Goal: Task Accomplishment & Management: Complete application form

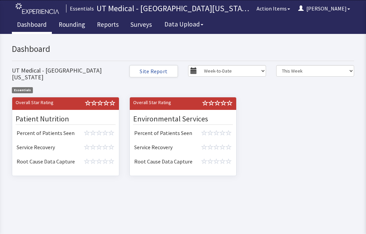
click at [74, 25] on link "Rounding" at bounding box center [72, 25] width 37 height 17
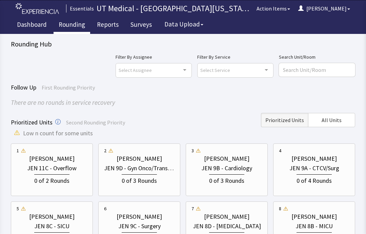
click at [331, 116] on span "All Units" at bounding box center [332, 120] width 20 height 8
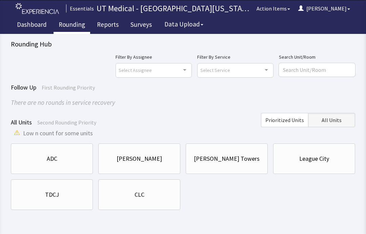
click at [136, 200] on div "CLC" at bounding box center [139, 194] width 71 height 23
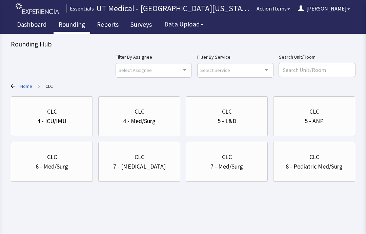
click at [127, 114] on div "CLC" at bounding box center [139, 111] width 71 height 9
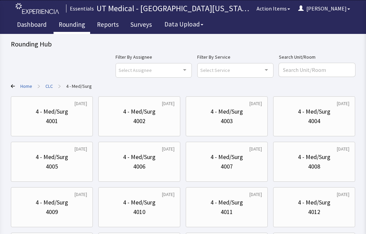
click at [160, 118] on div "4002" at bounding box center [139, 120] width 71 height 9
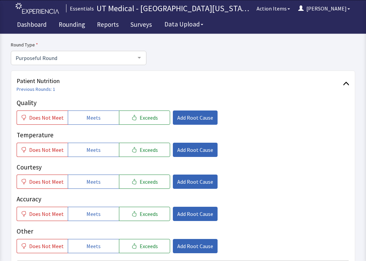
scroll to position [52, 0]
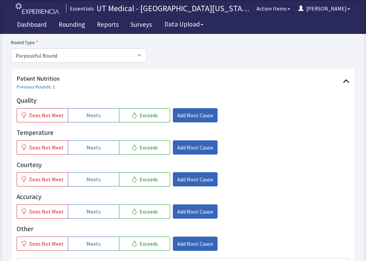
click at [99, 146] on button "Meets" at bounding box center [93, 147] width 51 height 14
click at [97, 181] on span "Meets" at bounding box center [93, 179] width 14 height 8
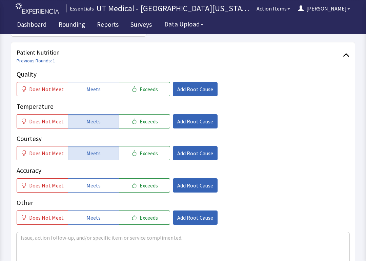
scroll to position [79, 0]
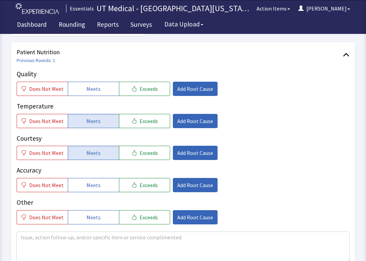
click at [51, 181] on span "Does Not Meet" at bounding box center [46, 185] width 35 height 8
click at [199, 184] on span "Add Root Cause" at bounding box center [195, 185] width 36 height 8
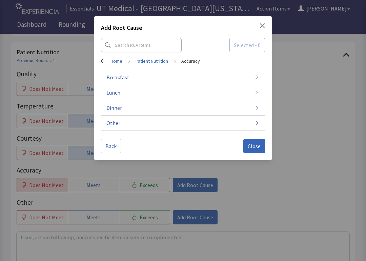
click at [254, 79] on icon "button" at bounding box center [256, 77] width 5 height 5
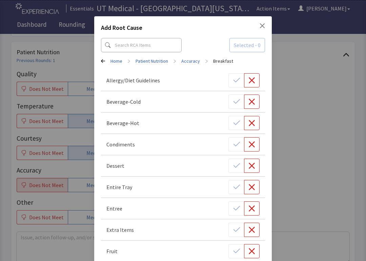
scroll to position [0, 0]
click at [104, 60] on icon at bounding box center [103, 61] width 4 height 4
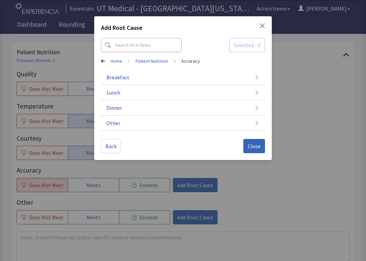
click at [217, 78] on button "Breakfast" at bounding box center [183, 77] width 164 height 15
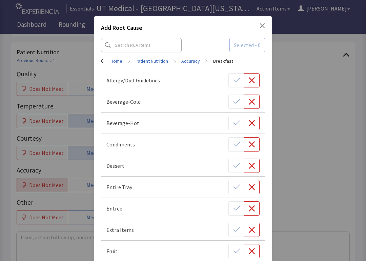
click at [258, 80] on button "button" at bounding box center [252, 80] width 16 height 14
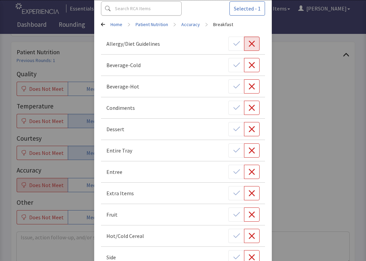
scroll to position [37, 0]
click at [256, 107] on button "button" at bounding box center [252, 107] width 16 height 14
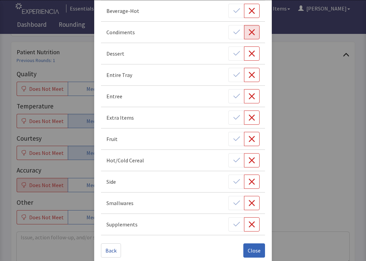
scroll to position [115, 0]
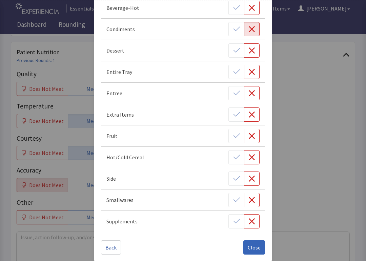
click at [254, 234] on span "Close" at bounding box center [254, 248] width 13 height 8
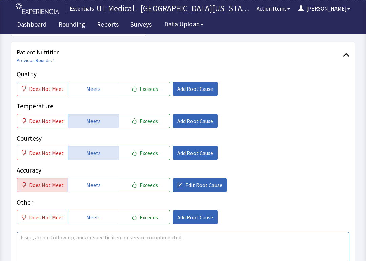
click at [123, 234] on textarea at bounding box center [183, 247] width 333 height 31
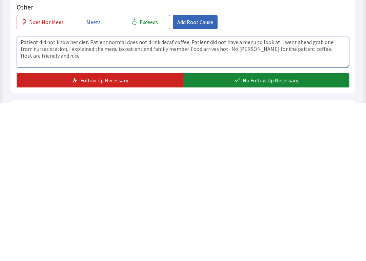
type textarea "Patient did not know her diet. Patient normal does not drink decaf coffee. Pati…"
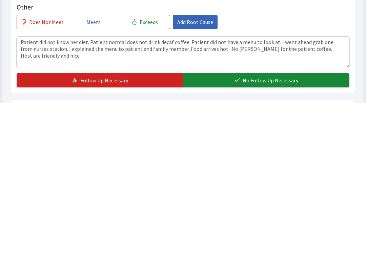
click at [261, 234] on span "No Follow Up Necessary" at bounding box center [271, 239] width 56 height 8
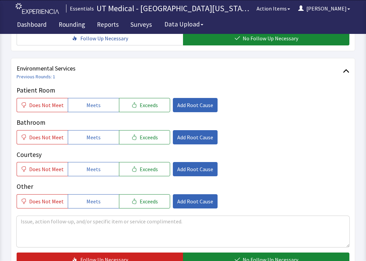
scroll to position [316, 0]
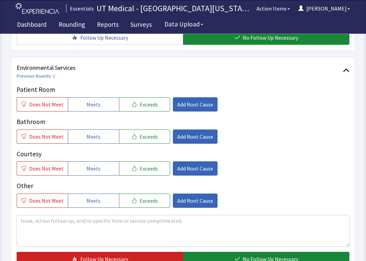
click at [96, 131] on button "Meets" at bounding box center [93, 137] width 51 height 14
click at [102, 103] on button "Meets" at bounding box center [93, 104] width 51 height 14
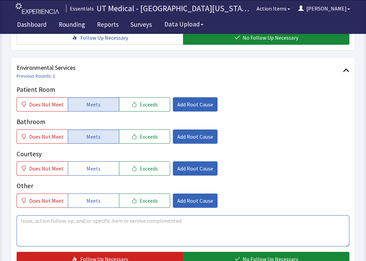
click at [245, 224] on textarea at bounding box center [183, 230] width 333 height 31
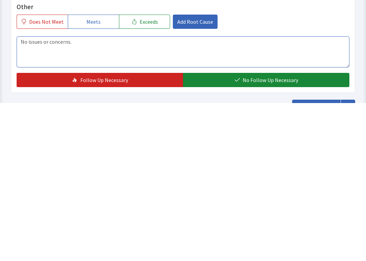
type textarea "No issues or concerns."
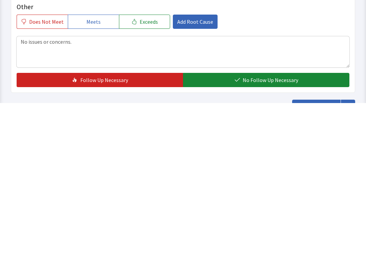
click at [286, 234] on span "No Follow Up Necessary" at bounding box center [271, 238] width 56 height 8
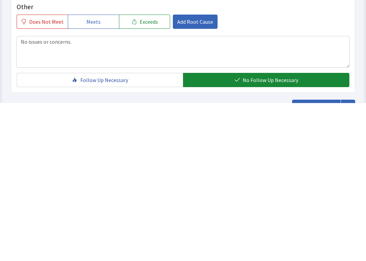
scroll to position [394, 0]
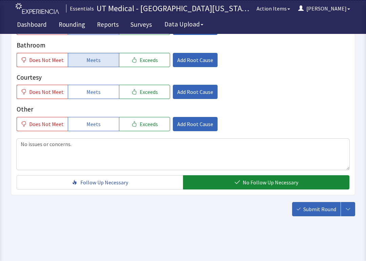
click at [318, 212] on span "Submit Round" at bounding box center [320, 209] width 33 height 8
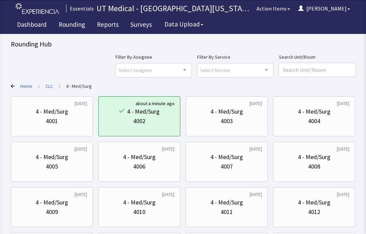
click at [353, 11] on button "[PERSON_NAME]" at bounding box center [324, 9] width 60 height 14
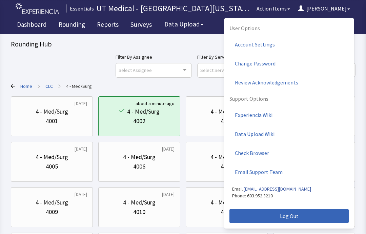
scroll to position [18, 0]
click at [266, 215] on button "Log Out" at bounding box center [289, 216] width 119 height 14
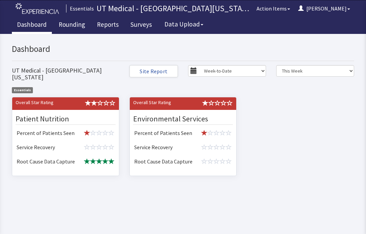
click at [77, 23] on link "Rounding" at bounding box center [72, 25] width 37 height 17
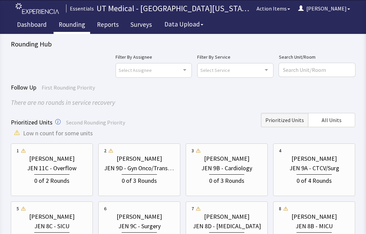
click at [334, 121] on span "All Units" at bounding box center [332, 120] width 20 height 8
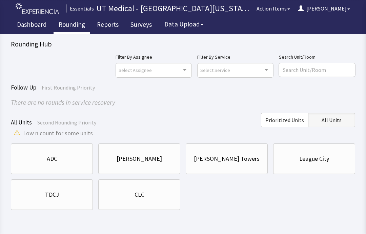
click at [151, 195] on div "CLC" at bounding box center [139, 194] width 71 height 9
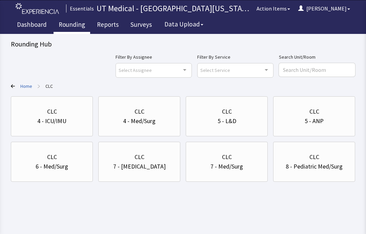
click at [157, 116] on div "4 - Med/Surg" at bounding box center [139, 120] width 71 height 9
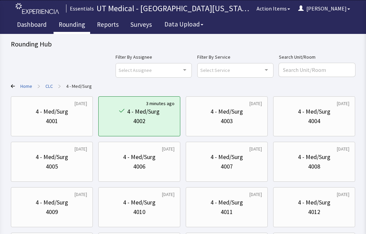
click at [331, 115] on div "4 - Med/Surg" at bounding box center [314, 111] width 71 height 9
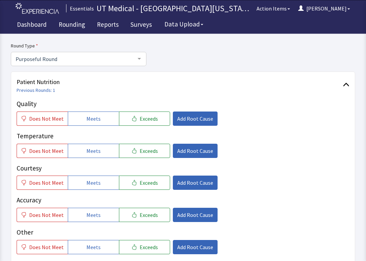
scroll to position [50, 0]
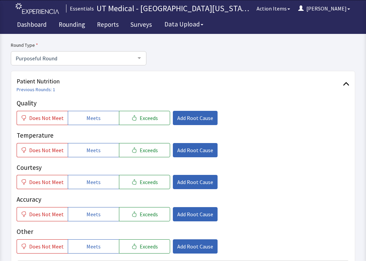
click at [97, 148] on span "Meets" at bounding box center [93, 150] width 14 height 8
click at [98, 181] on button "Meets" at bounding box center [93, 182] width 51 height 14
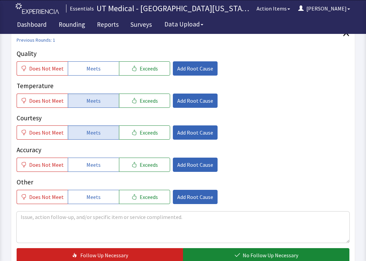
scroll to position [99, 0]
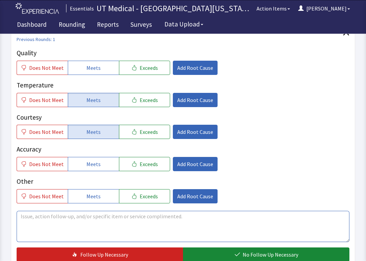
click at [94, 225] on textarea at bounding box center [183, 226] width 333 height 31
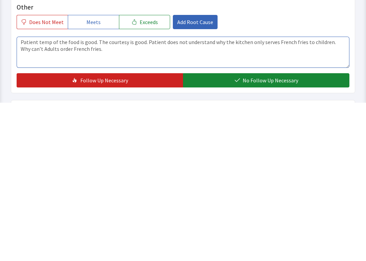
type textarea "Patient temp of the food is good. The courtesy is good. Patient does not unders…"
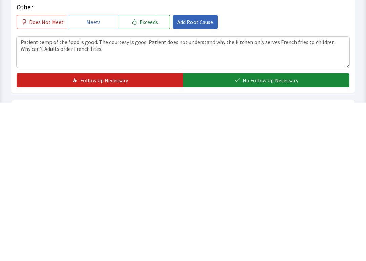
click at [271, 234] on span "No Follow Up Necessary" at bounding box center [271, 239] width 56 height 8
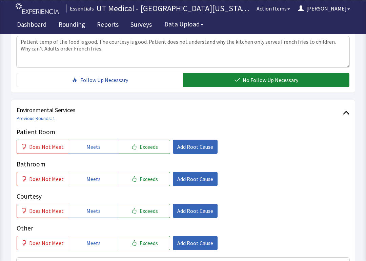
click at [96, 144] on span "Meets" at bounding box center [93, 147] width 14 height 8
click at [97, 181] on span "Meets" at bounding box center [93, 179] width 14 height 8
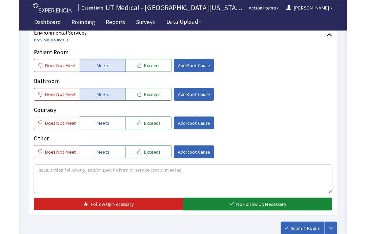
scroll to position [374, 0]
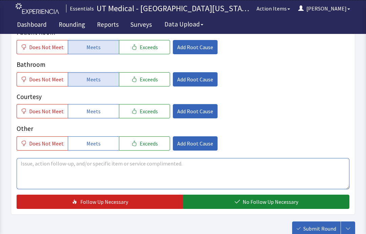
click at [168, 179] on textarea at bounding box center [183, 173] width 333 height 31
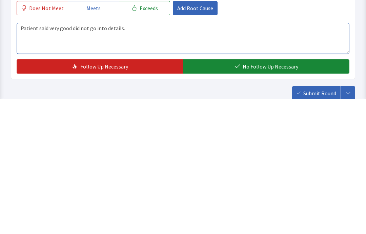
type textarea "Patient said very good did not go into details."
click at [271, 198] on span "No Follow Up Necessary" at bounding box center [271, 202] width 56 height 8
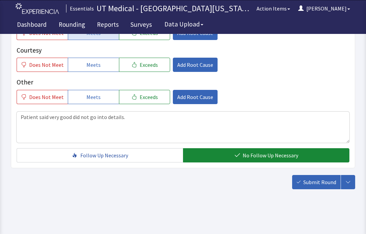
click at [315, 183] on span "Submit Round" at bounding box center [320, 182] width 33 height 8
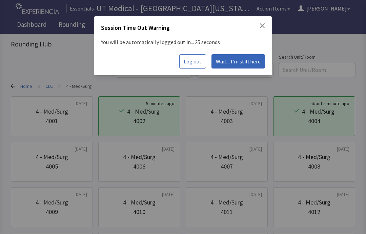
click at [235, 61] on span "Wait... I'm still here" at bounding box center [238, 61] width 45 height 8
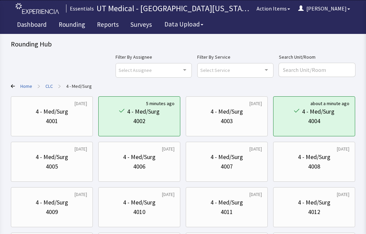
click at [233, 160] on div "4 - Med/Surg" at bounding box center [227, 156] width 33 height 9
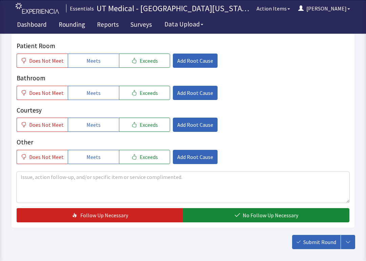
scroll to position [361, 0]
click at [103, 60] on button "Meets" at bounding box center [93, 61] width 51 height 14
click at [99, 94] on button "Meets" at bounding box center [93, 93] width 51 height 14
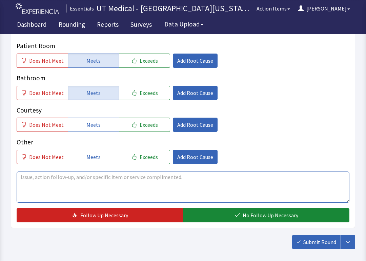
click at [126, 196] on textarea at bounding box center [183, 187] width 333 height 31
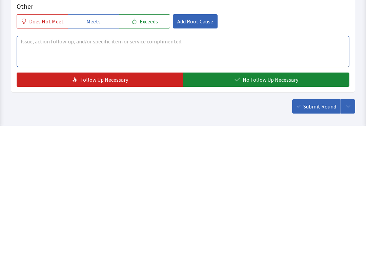
type textarea "B"
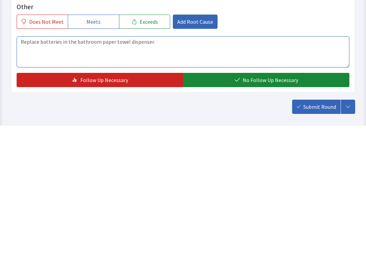
type textarea "Replace batteries in the bathroom paper towel dispenser."
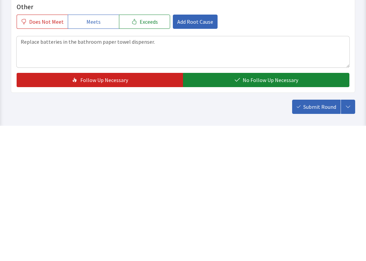
click at [287, 211] on span "No Follow Up Necessary" at bounding box center [271, 215] width 56 height 8
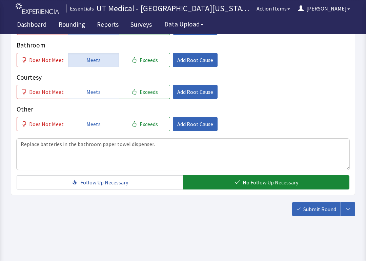
click at [315, 208] on span "Submit Round" at bounding box center [320, 209] width 33 height 8
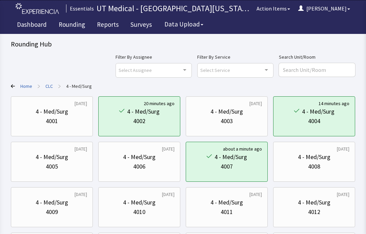
click at [312, 171] on div "4 - Med/Surg 4008" at bounding box center [314, 162] width 71 height 33
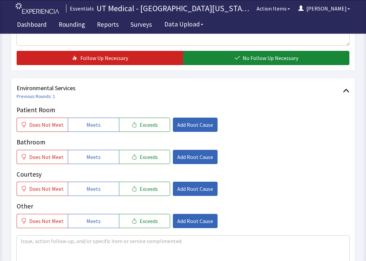
scroll to position [297, 0]
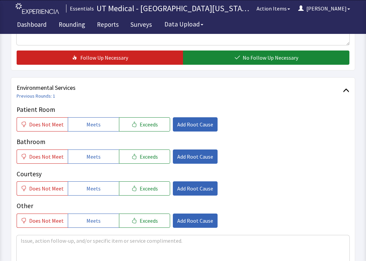
click at [101, 189] on button "Meets" at bounding box center [93, 188] width 51 height 14
click at [55, 122] on span "Does Not Meet" at bounding box center [46, 124] width 35 height 8
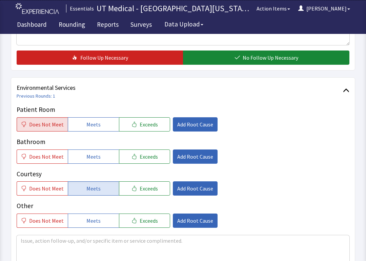
click at [94, 156] on span "Meets" at bounding box center [93, 157] width 14 height 8
click at [192, 122] on span "Add Root Cause" at bounding box center [195, 124] width 36 height 8
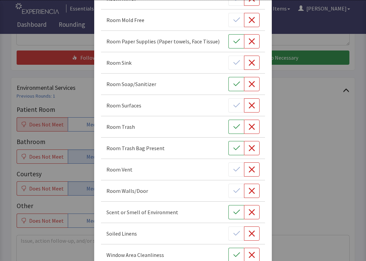
scroll to position [403, 0]
click at [252, 189] on icon "button" at bounding box center [252, 190] width 7 height 7
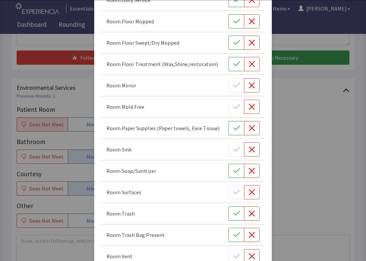
scroll to position [316, 0]
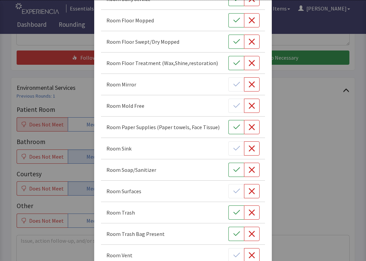
click at [253, 190] on icon "button" at bounding box center [252, 191] width 6 height 6
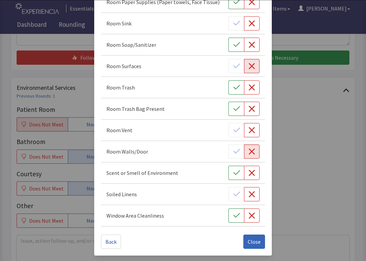
scroll to position [442, 0]
click at [254, 234] on span "Close" at bounding box center [254, 242] width 13 height 8
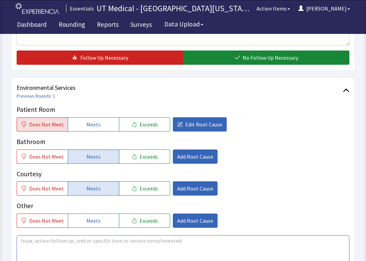
click at [81, 234] on textarea at bounding box center [183, 250] width 333 height 31
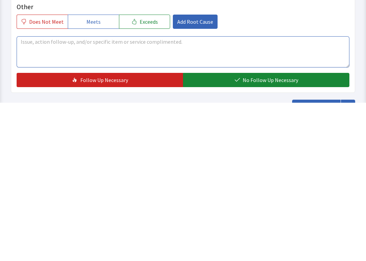
type textarea "P"
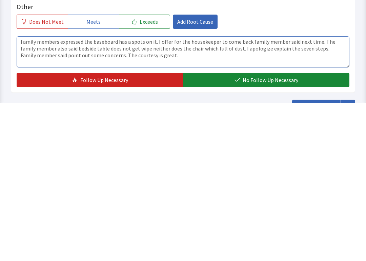
click at [89, 195] on textarea "Family members expressed the baseboard has a spots on it. I offer for the house…" at bounding box center [183, 210] width 333 height 31
type textarea "Family members expressed the baseboard has a spots on it. I offer for the house…"
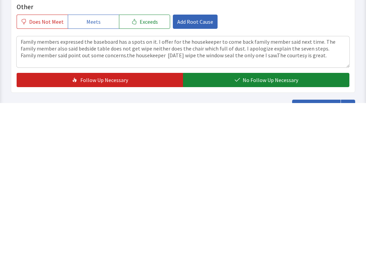
click at [265, 234] on span "No Follow Up Necessary" at bounding box center [271, 238] width 56 height 8
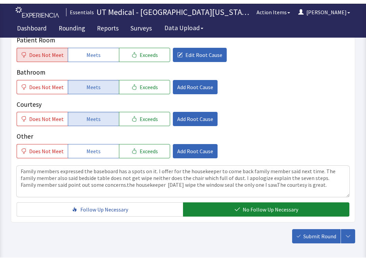
scroll to position [369, 0]
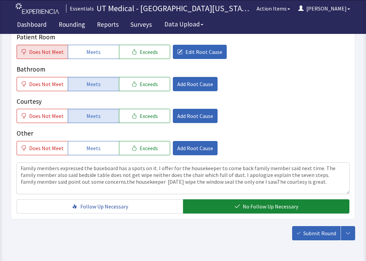
click at [127, 206] on span "Follow Up Necessary" at bounding box center [104, 207] width 48 height 8
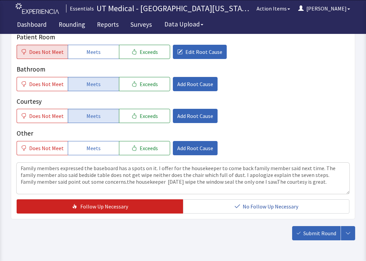
click at [314, 234] on span "Submit Round" at bounding box center [320, 233] width 33 height 8
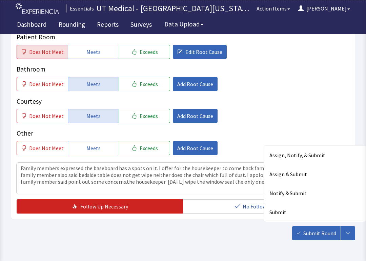
click at [284, 215] on div "Submit" at bounding box center [315, 212] width 102 height 19
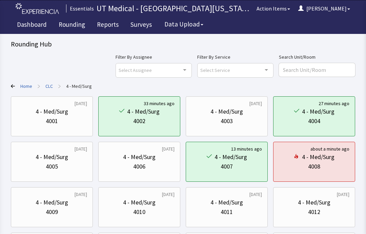
click at [68, 208] on div "4009" at bounding box center [52, 211] width 71 height 9
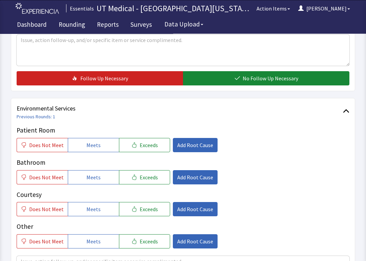
click at [106, 138] on button "Meets" at bounding box center [93, 145] width 51 height 14
click at [96, 172] on button "Meets" at bounding box center [93, 177] width 51 height 14
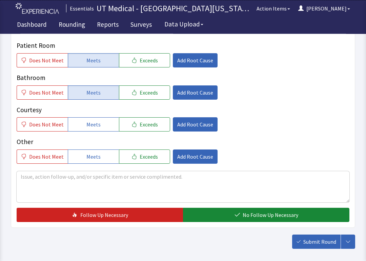
click at [261, 214] on span "No Follow Up Necessary" at bounding box center [271, 215] width 56 height 8
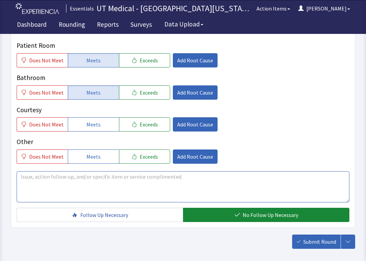
click at [150, 182] on textarea at bounding box center [183, 186] width 333 height 31
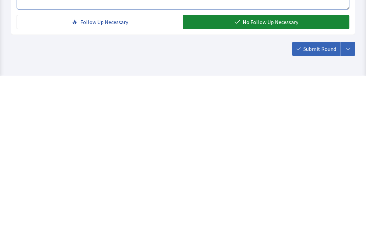
scroll to position [421, 0]
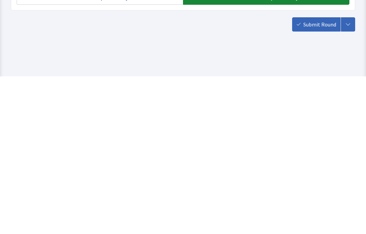
type textarea "Patient did not say much. Patient was want to sleep."
click at [319, 178] on span "Submit Round" at bounding box center [320, 182] width 33 height 8
